Goal: Task Accomplishment & Management: Complete application form

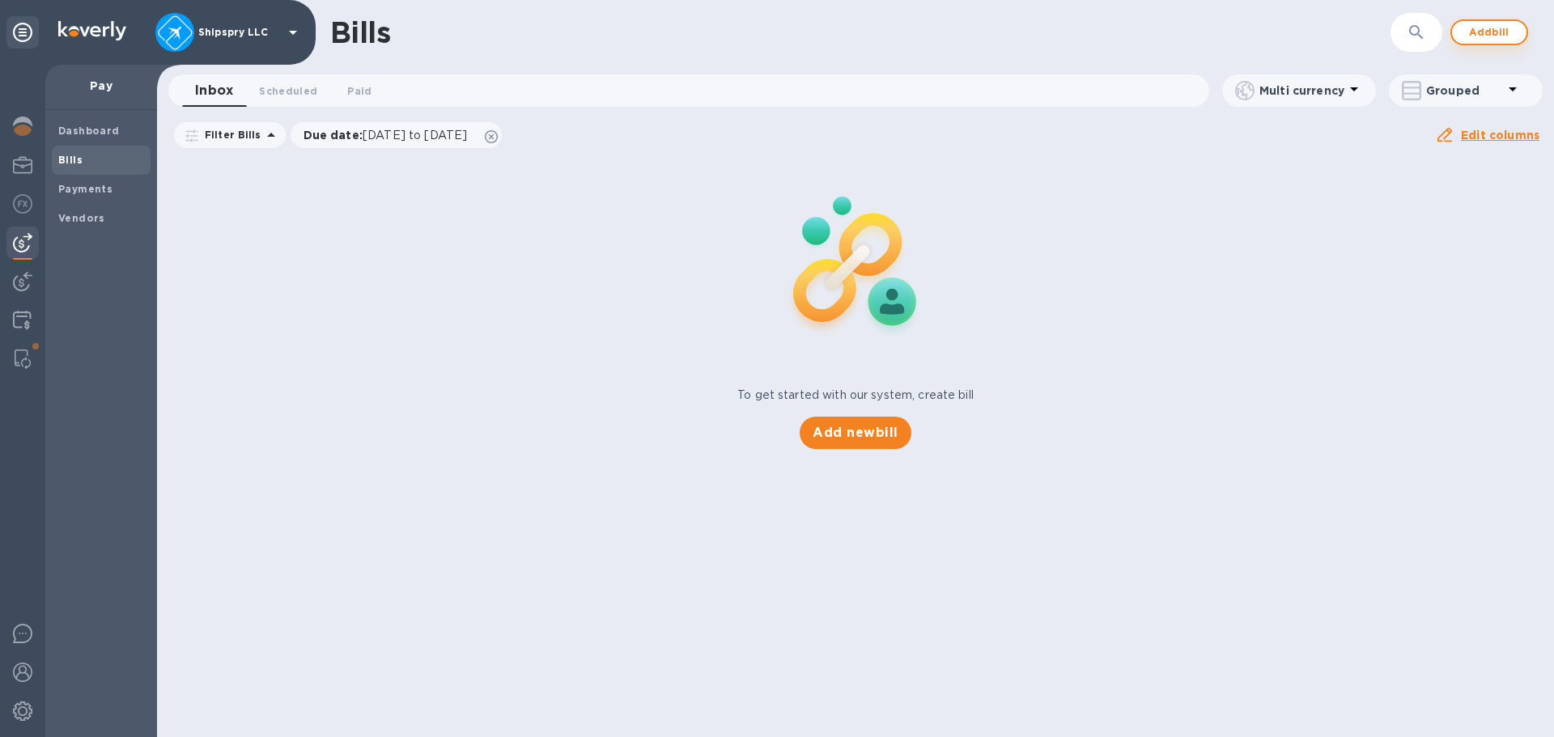
click at [1472, 26] on span "Add bill" at bounding box center [1489, 32] width 49 height 19
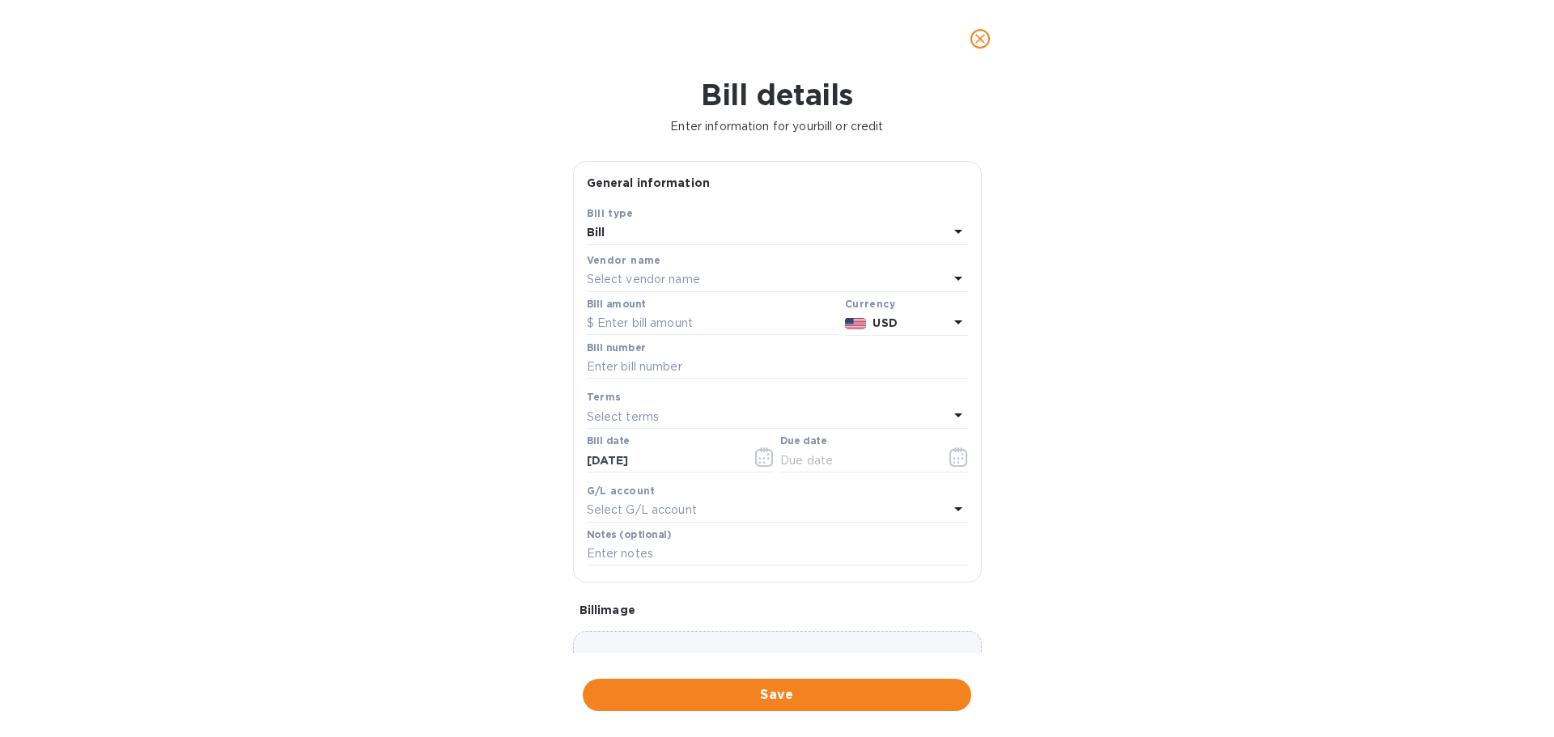
click at [652, 272] on p "Select vendor name" at bounding box center [643, 279] width 113 height 17
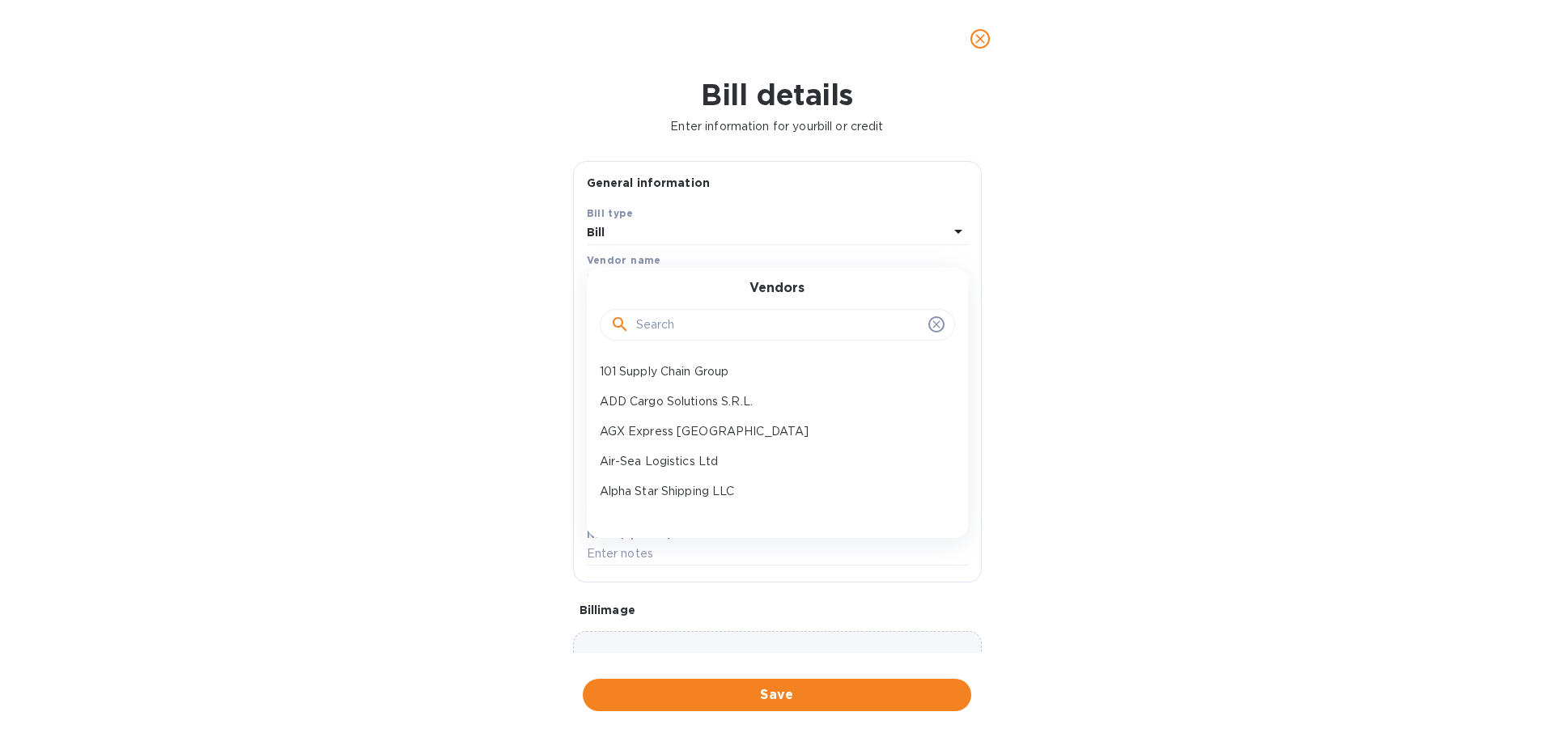
click at [678, 331] on input "text" at bounding box center [779, 325] width 286 height 24
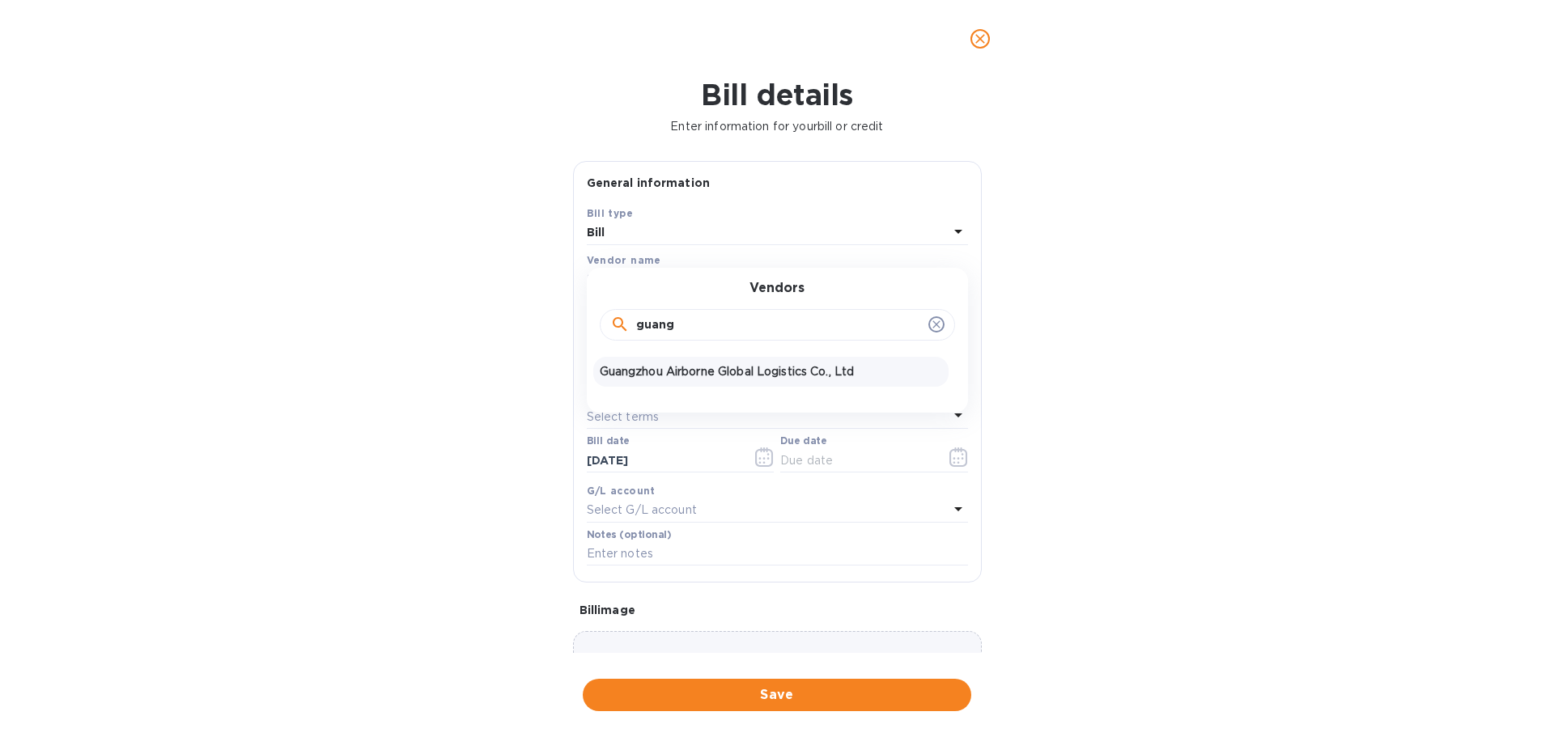
type input "guang"
click at [668, 370] on p "Guangzhou Airborne Global Logistics Co., Ltd" at bounding box center [771, 371] width 342 height 17
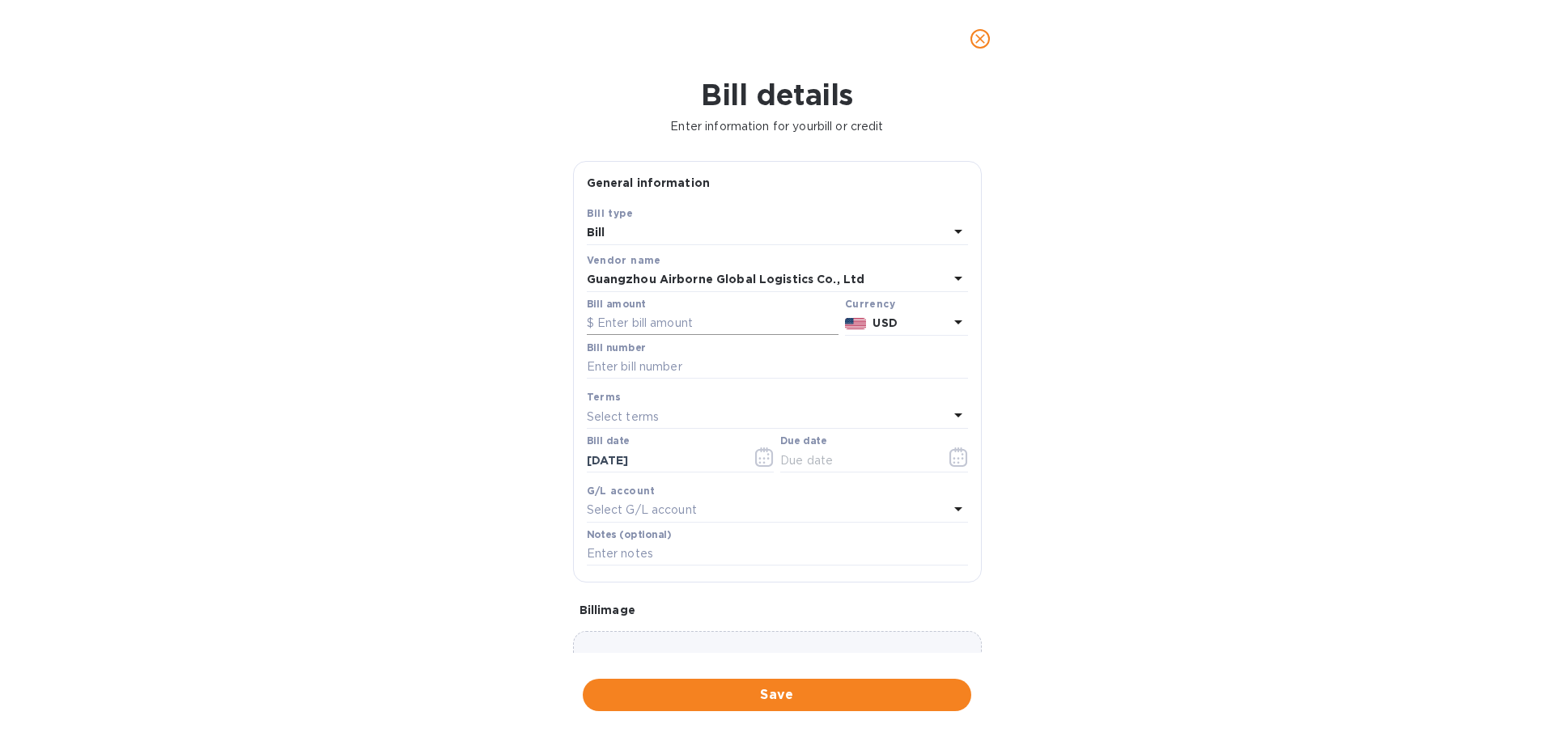
click at [649, 327] on input "text" at bounding box center [713, 324] width 252 height 24
type input "22,377.26"
click at [642, 367] on input "text" at bounding box center [777, 367] width 381 height 24
type input "Contra CANZD25090281"
click at [758, 455] on icon "button" at bounding box center [764, 457] width 19 height 19
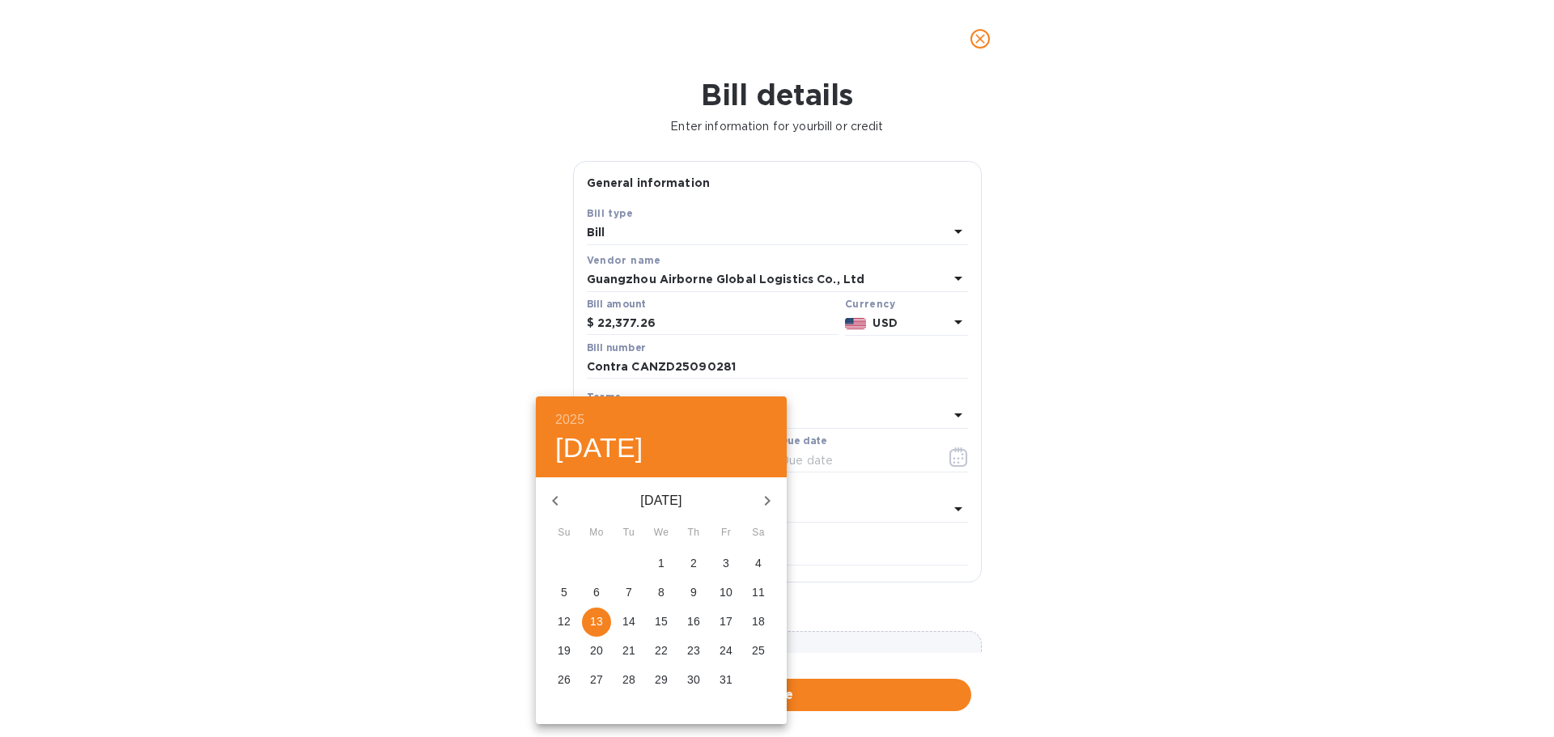
click at [662, 560] on p "1" at bounding box center [661, 563] width 6 height 16
type input "[DATE]"
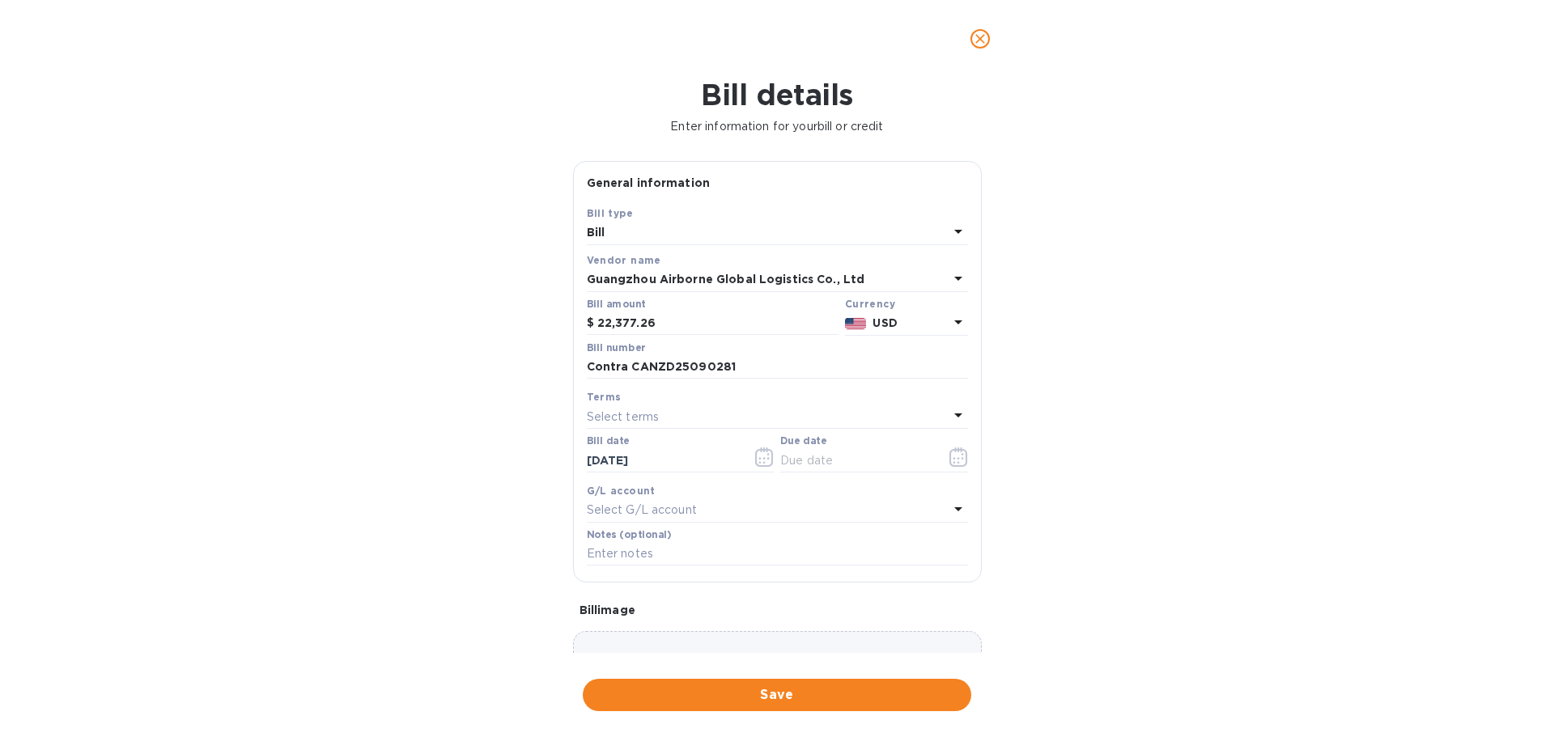
click at [666, 418] on div "Select terms" at bounding box center [768, 417] width 362 height 23
click at [644, 509] on p "Net 30" at bounding box center [771, 509] width 342 height 17
type input "[DATE]"
click at [656, 508] on p "Select G/L account" at bounding box center [642, 510] width 110 height 17
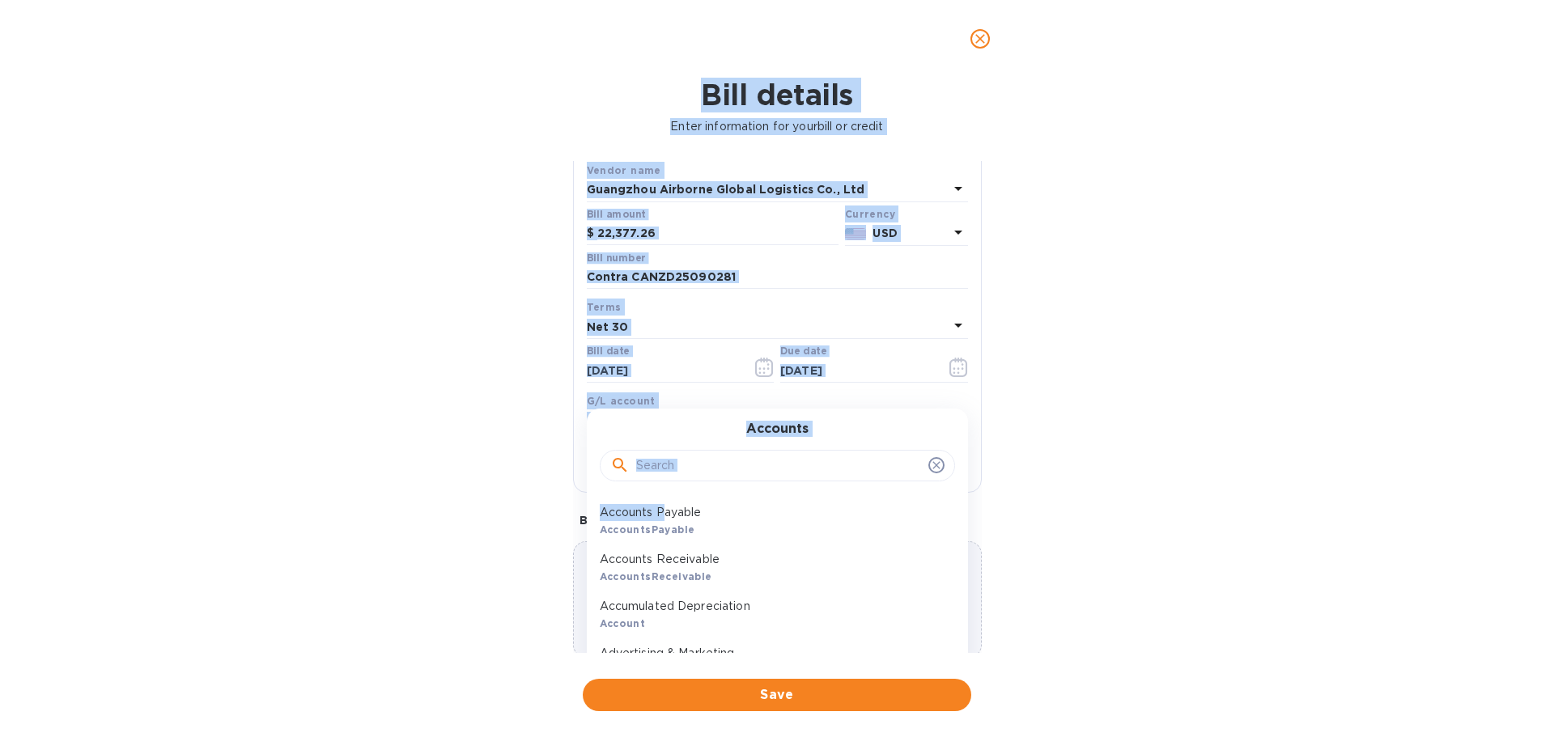
drag, startPoint x: 663, startPoint y: 645, endPoint x: 656, endPoint y: 729, distance: 84.5
click at [659, 737] on html "Shipspry LLC Pay Dashboard Bills Payments Vendors Bills ​ Add bill Inbox 0 Sche…" at bounding box center [777, 368] width 1554 height 737
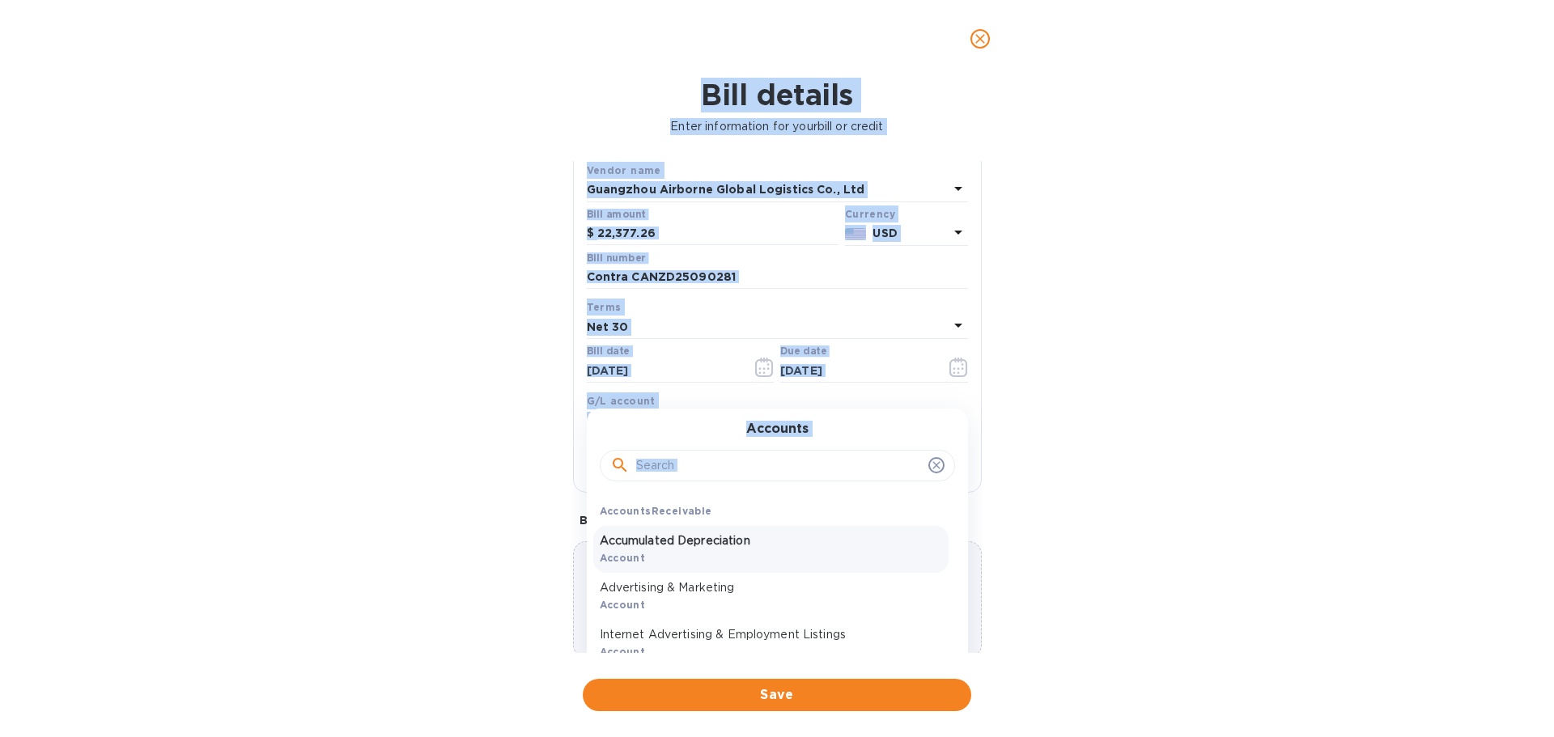
scroll to position [0, 0]
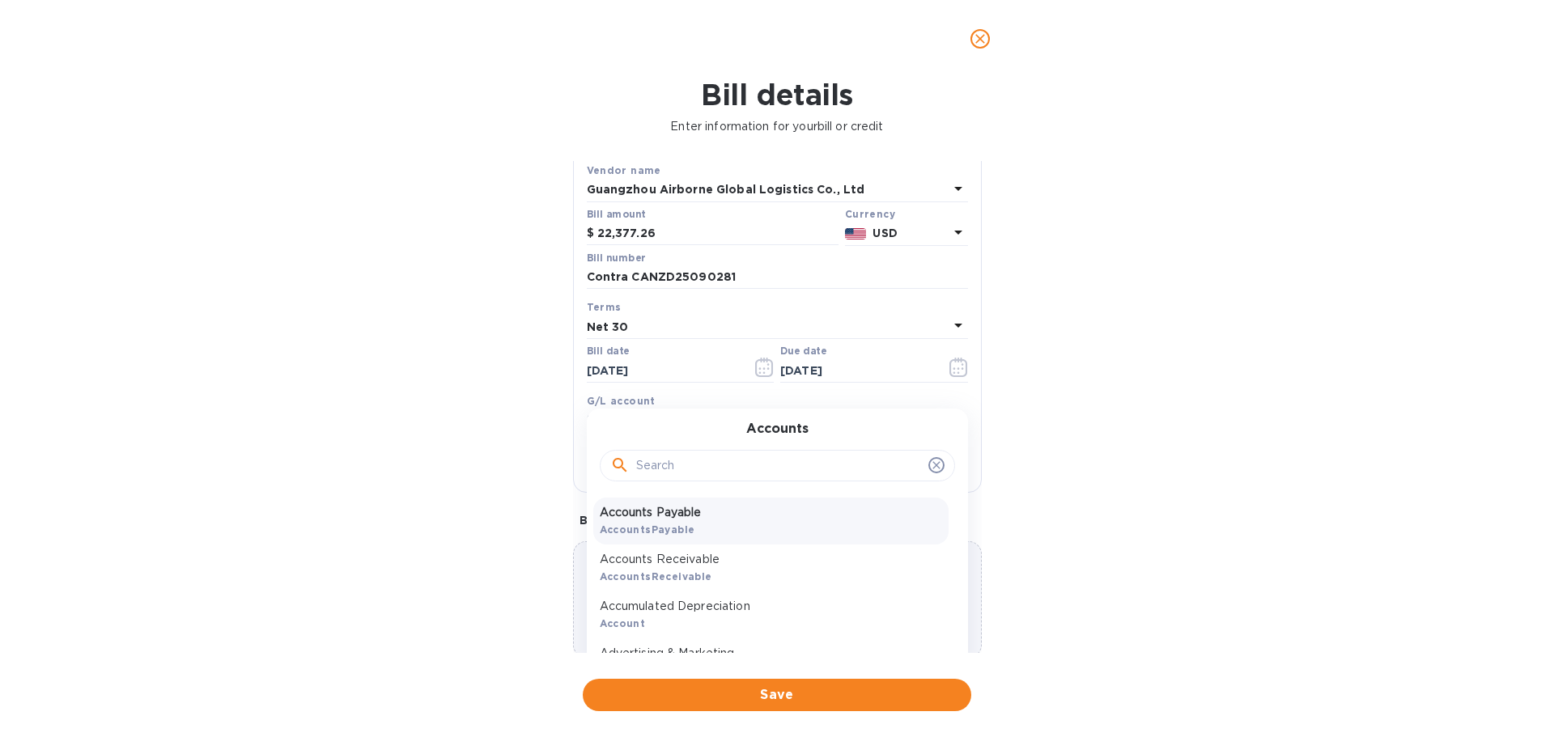
click at [680, 527] on b "AccountsPayable" at bounding box center [648, 530] width 96 height 12
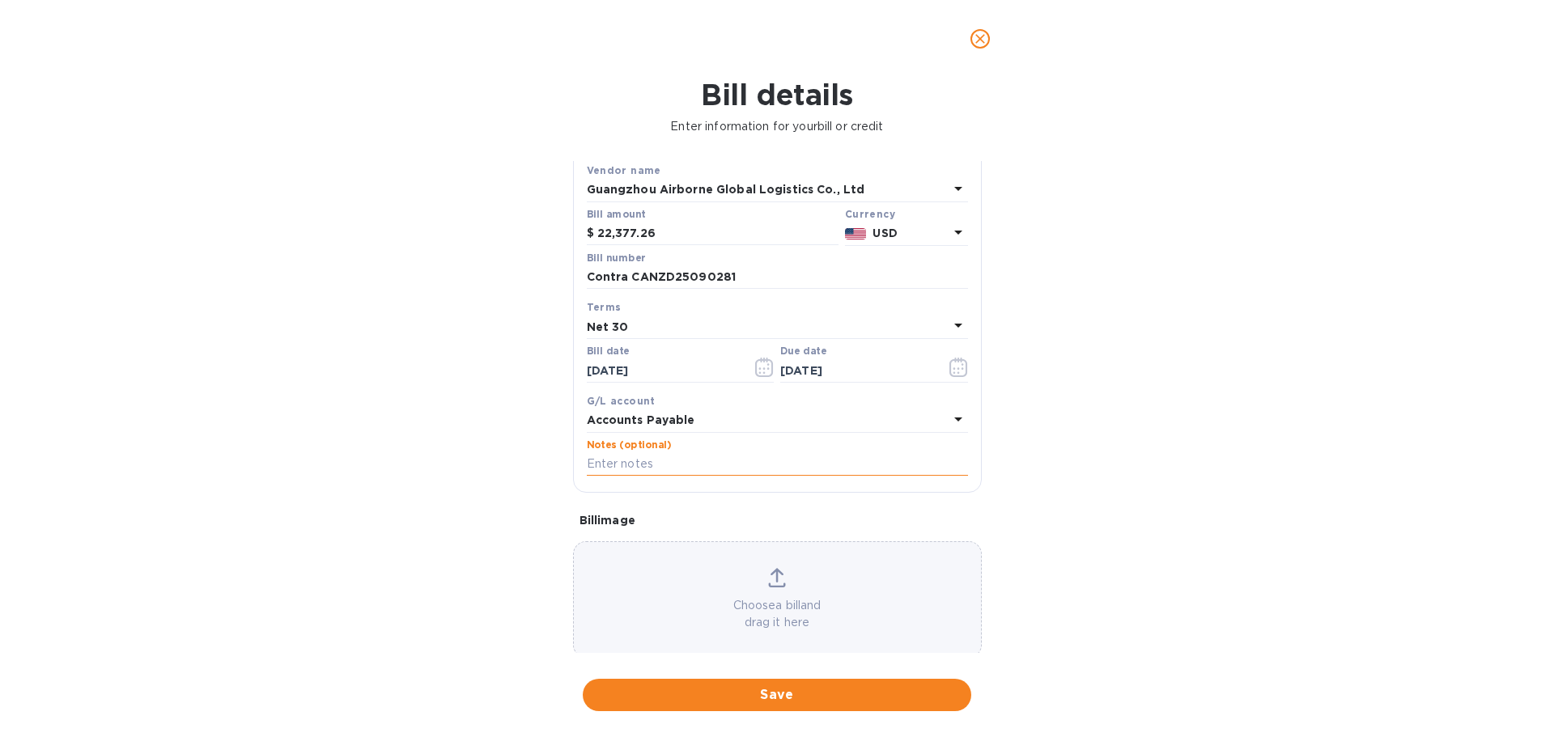
click at [686, 467] on input "text" at bounding box center [777, 464] width 381 height 24
type input "Multiple Invoices"
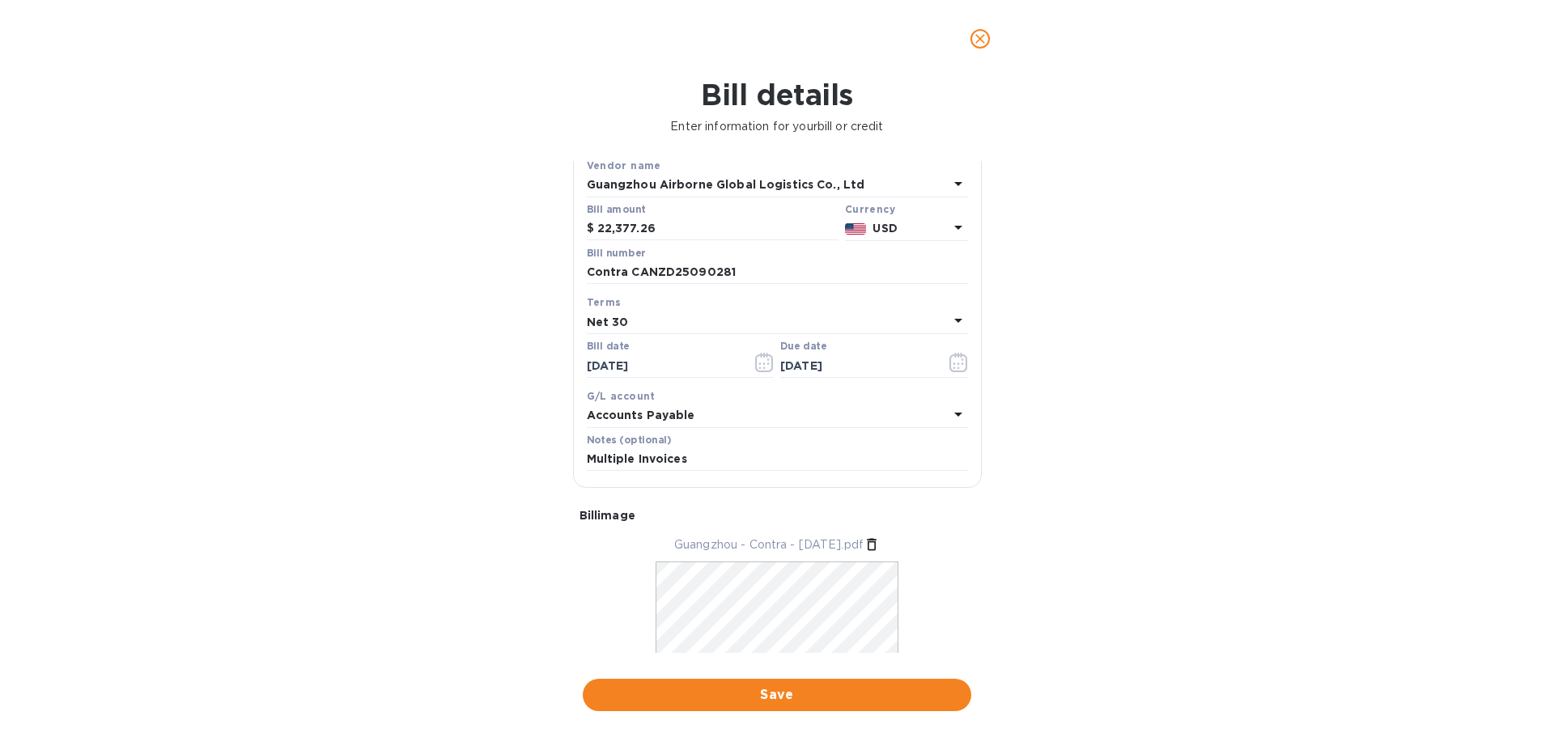
click at [747, 691] on span "Save" at bounding box center [777, 695] width 363 height 19
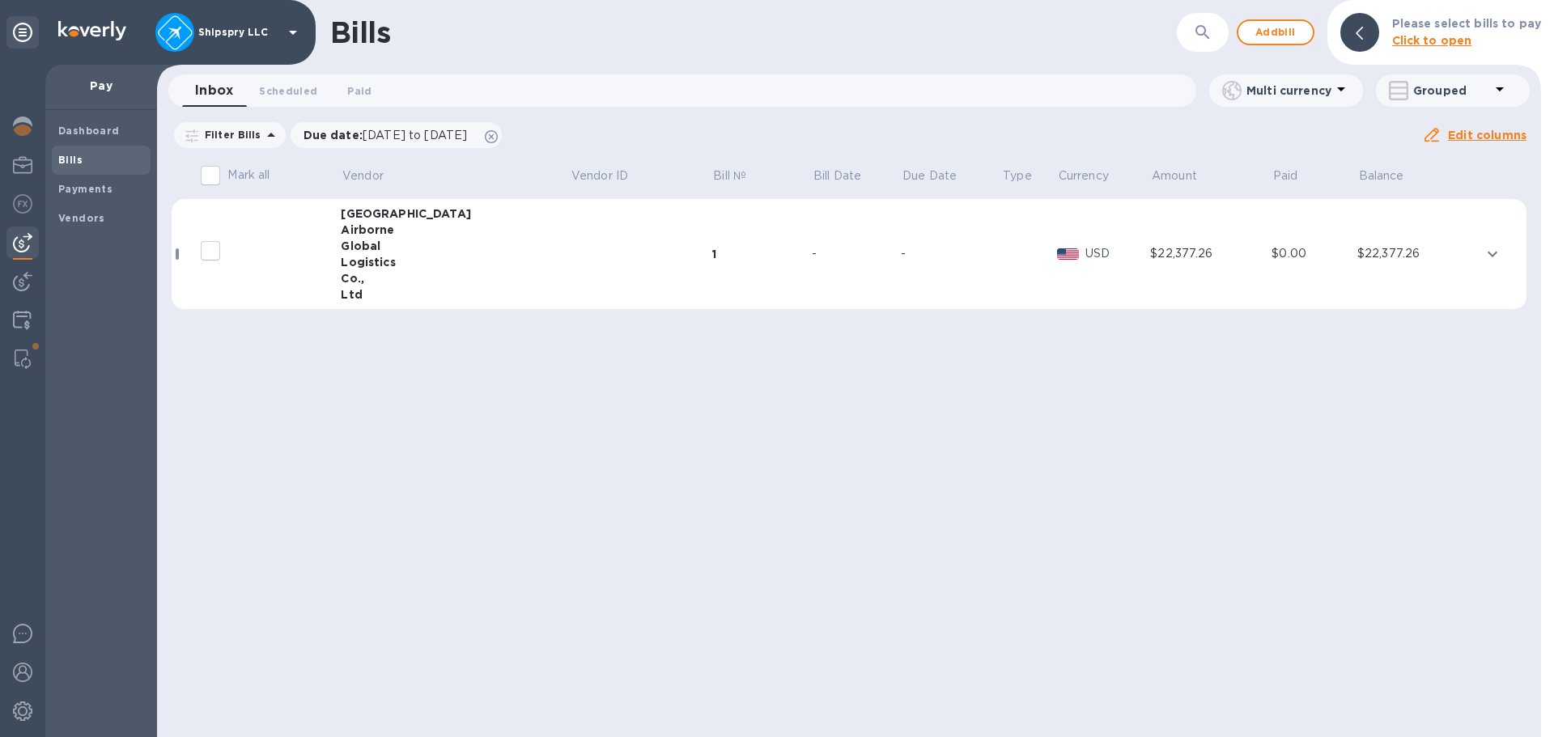
click at [685, 441] on div "Bills ​ Add bill Please select bills to pay Click to open Inbox 0 Scheduled 0 P…" at bounding box center [849, 368] width 1384 height 737
